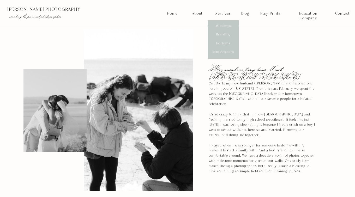
scroll to position [516, 0]
click at [224, 52] on nav "Mini Sessions" at bounding box center [223, 52] width 23 height 5
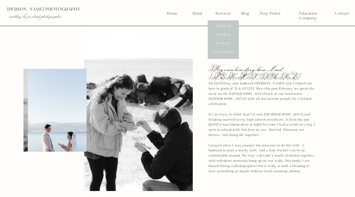
click at [154, 54] on div at bounding box center [138, 111] width 109 height 162
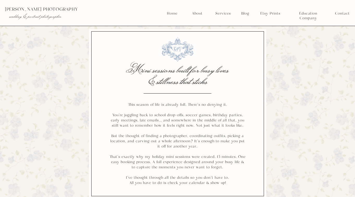
scroll to position [276, 0]
click at [164, 73] on h3 "Mini sessions built for busy lives & stillness that sticks" at bounding box center [178, 76] width 107 height 22
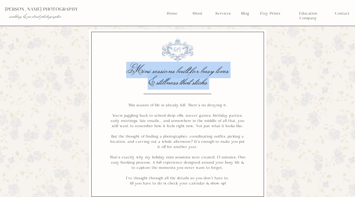
copy h3 "Mini sessions built for busy lives & stillness that sticks"
click at [192, 67] on h3 "Mini sessions built for busy lives & stillness that sticks" at bounding box center [178, 76] width 107 height 22
